Goal: Information Seeking & Learning: Learn about a topic

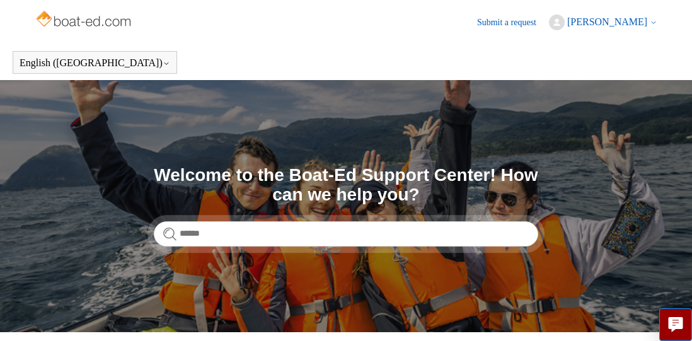
scroll to position [8, 0]
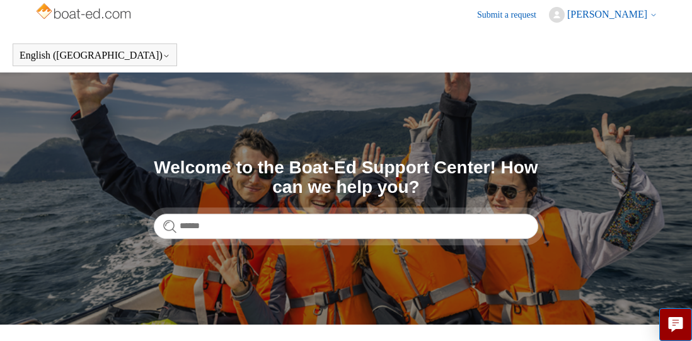
click at [597, 11] on span "[PERSON_NAME]" at bounding box center [607, 14] width 80 height 11
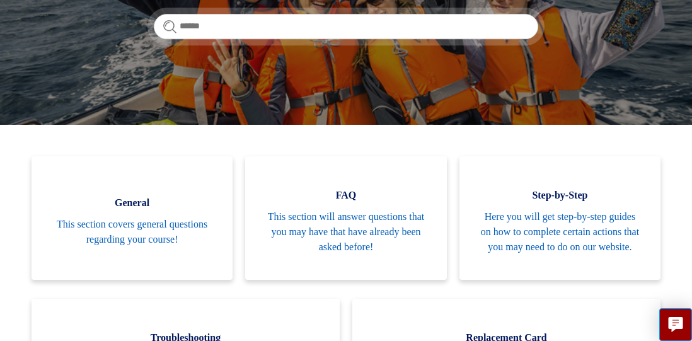
scroll to position [209, 0]
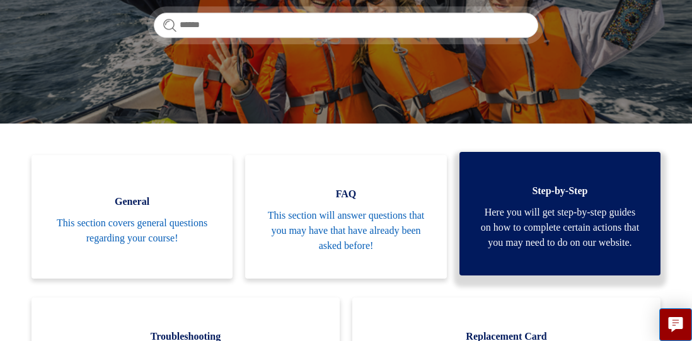
click at [617, 235] on span "Here you will get step-by-step guides on how to complete certain actions that y…" at bounding box center [559, 227] width 163 height 45
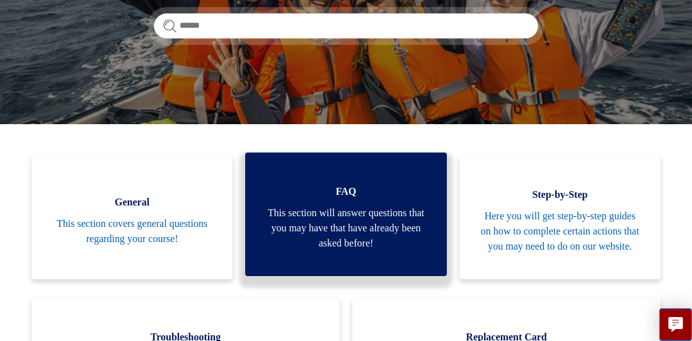
click at [356, 194] on span "FAQ" at bounding box center [345, 191] width 163 height 15
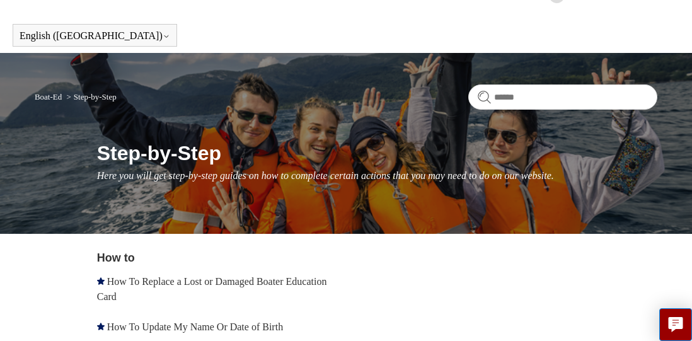
scroll to position [9, 0]
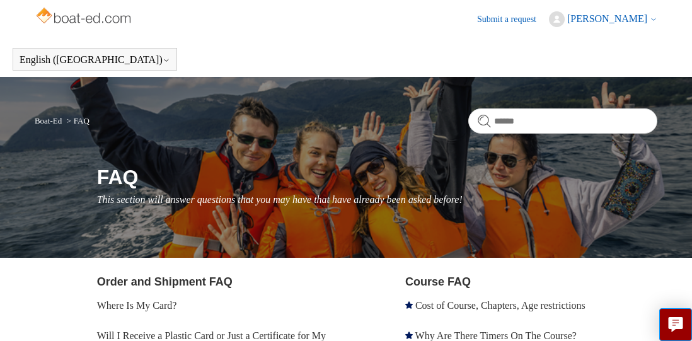
scroll to position [5, 0]
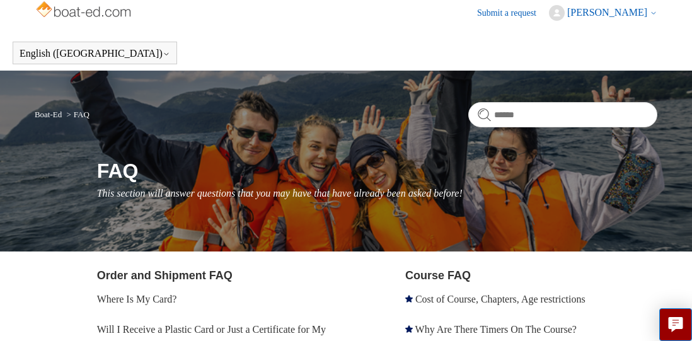
click at [597, 15] on span "[PERSON_NAME]" at bounding box center [607, 12] width 80 height 11
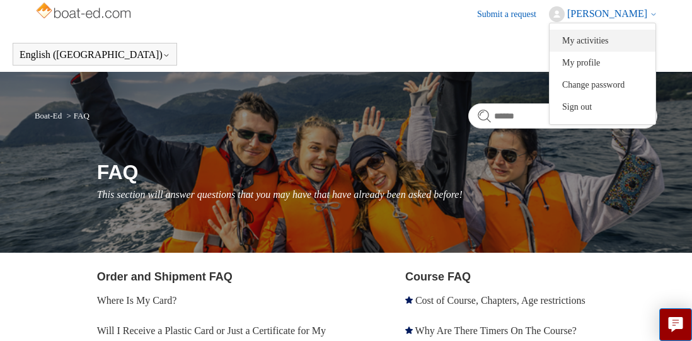
scroll to position [8, 1]
click at [594, 37] on link "My activities" at bounding box center [603, 41] width 106 height 22
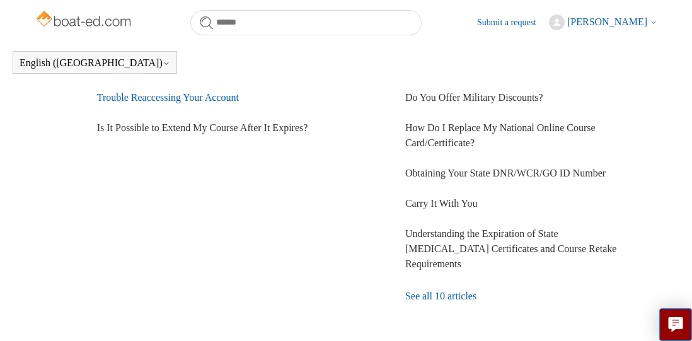
scroll to position [472, 0]
click at [160, 100] on link "Trouble Reaccessing Your Account" at bounding box center [168, 96] width 142 height 11
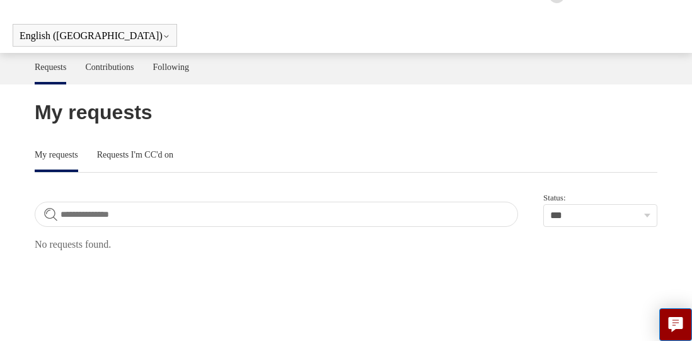
scroll to position [26, 0]
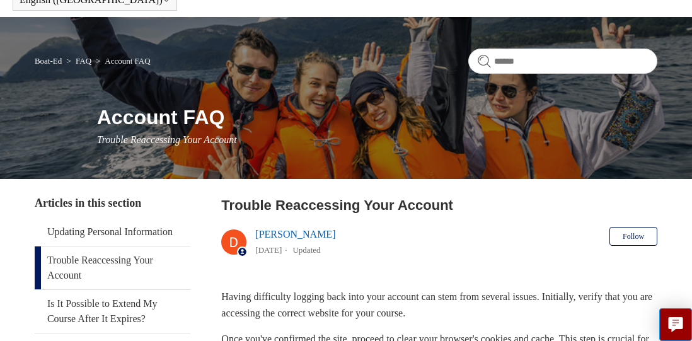
scroll to position [64, 0]
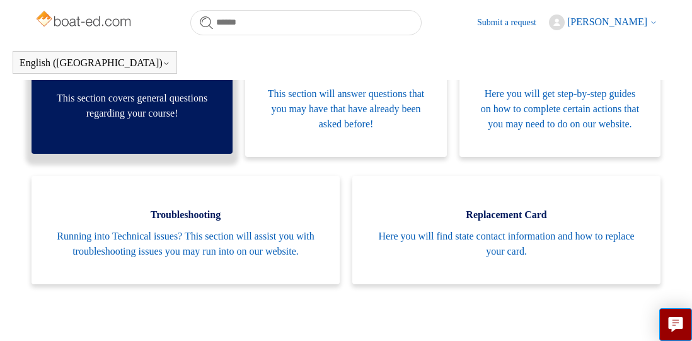
scroll to position [294, 0]
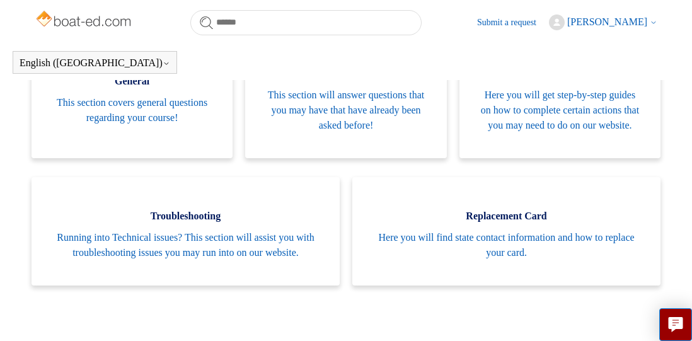
click at [591, 20] on span "[PERSON_NAME]" at bounding box center [607, 21] width 80 height 11
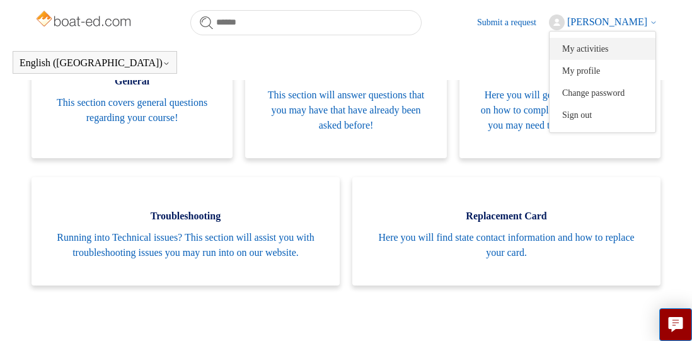
scroll to position [297, 0]
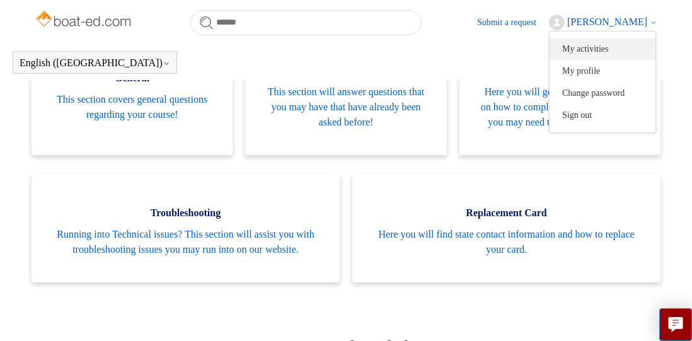
click at [584, 45] on link "My activities" at bounding box center [603, 49] width 106 height 22
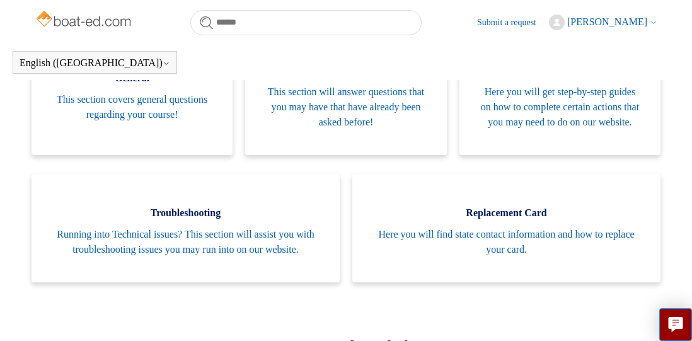
scroll to position [286, 0]
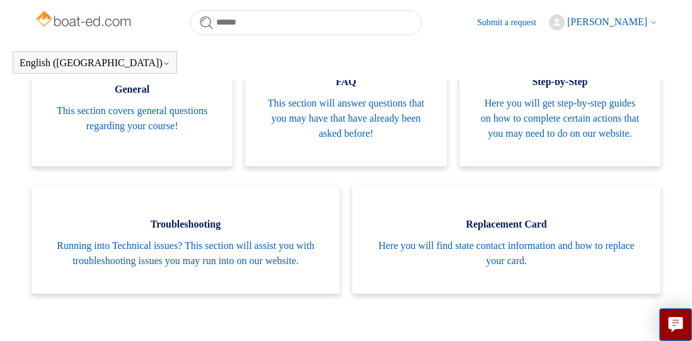
click at [608, 21] on span "[PERSON_NAME]" at bounding box center [607, 21] width 80 height 11
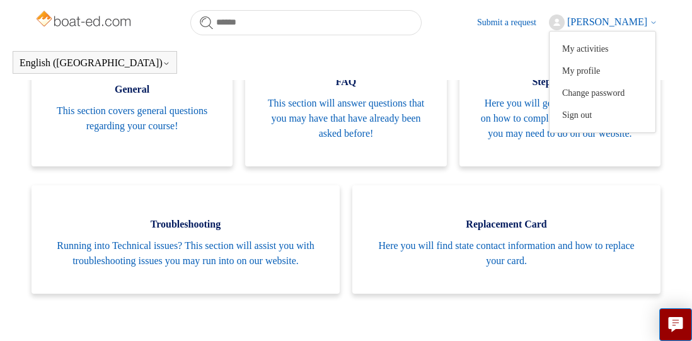
scroll to position [279, 0]
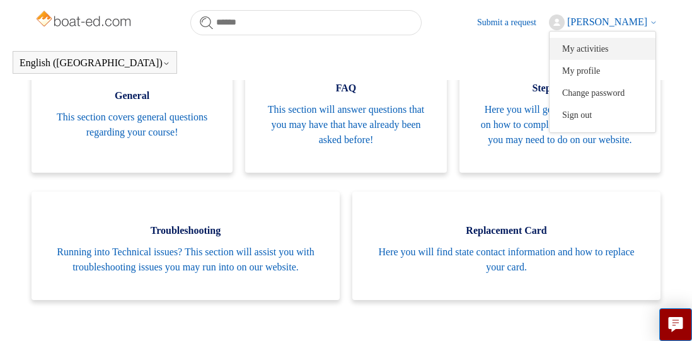
click at [605, 45] on link "My activities" at bounding box center [603, 49] width 106 height 22
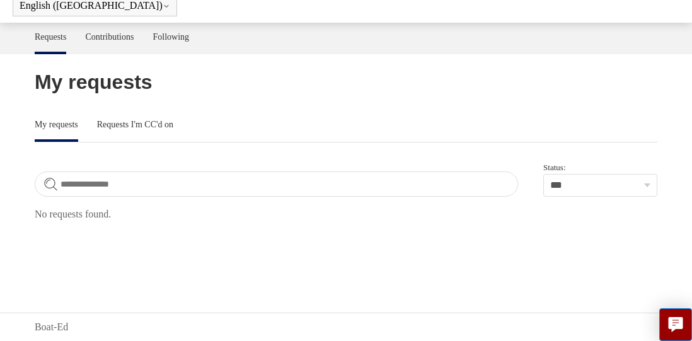
scroll to position [57, 0]
click at [109, 33] on link "Contributions" at bounding box center [109, 36] width 49 height 26
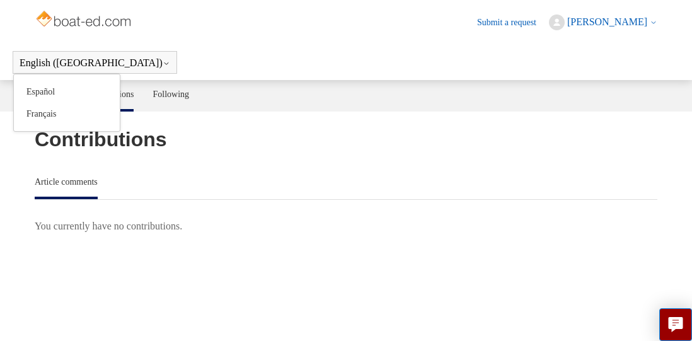
click at [40, 58] on button "English ([GEOGRAPHIC_DATA])" at bounding box center [95, 62] width 151 height 11
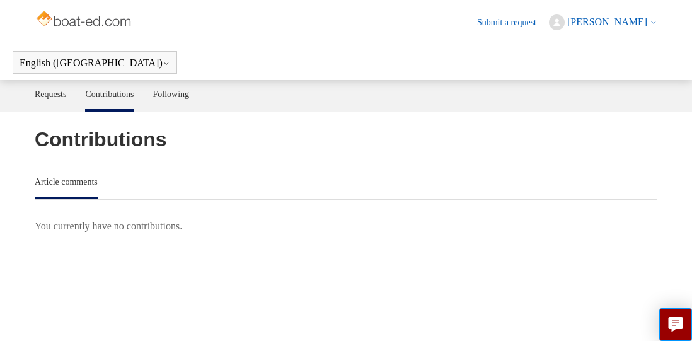
click at [333, 188] on ul "Article comments" at bounding box center [346, 184] width 623 height 32
